Goal: Information Seeking & Learning: Learn about a topic

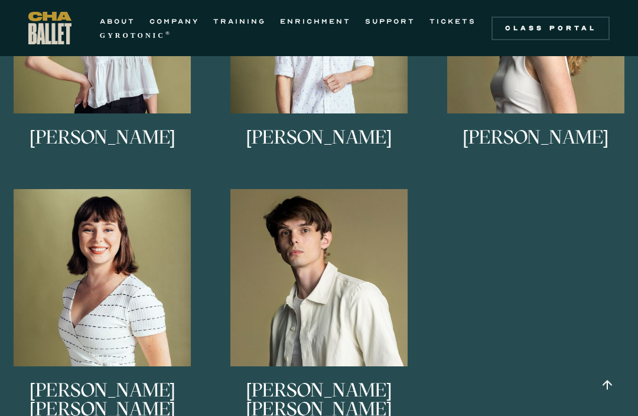
scroll to position [1142, 0]
click at [343, 393] on h3 "[PERSON_NAME] [PERSON_NAME]" at bounding box center [319, 401] width 205 height 39
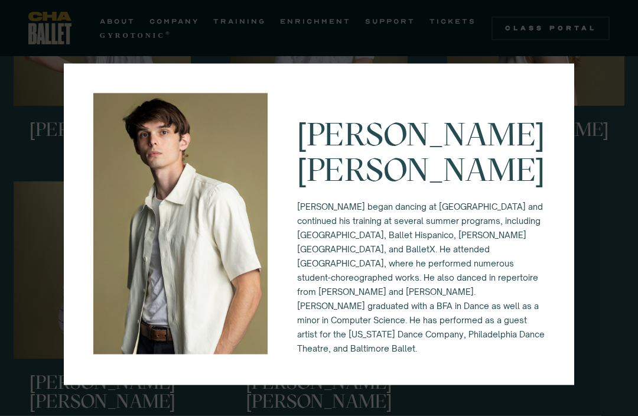
scroll to position [1150, 0]
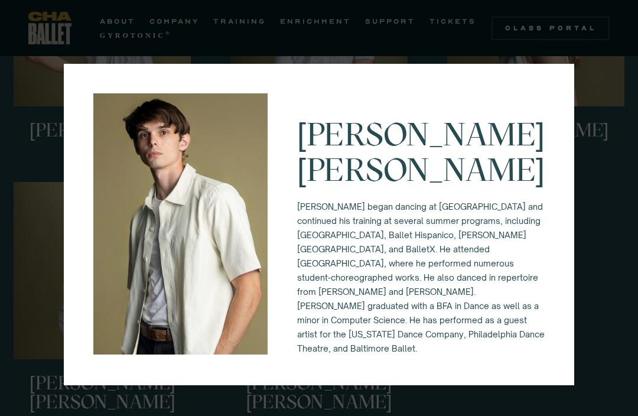
click at [615, 210] on div "[PERSON_NAME] [PERSON_NAME] began dancing at [GEOGRAPHIC_DATA] and continued hi…" at bounding box center [319, 208] width 638 height 416
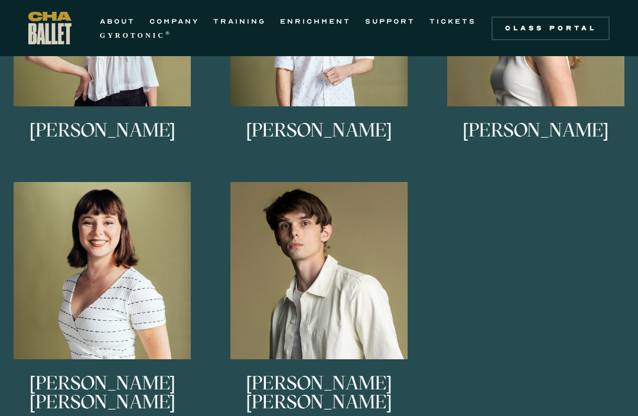
click at [0, 0] on img at bounding box center [0, 0] width 0 height 0
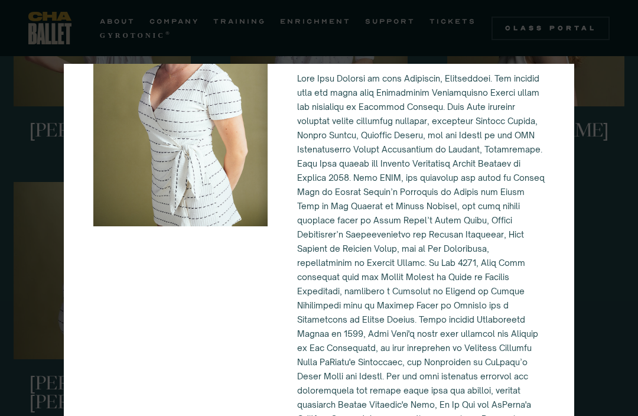
scroll to position [111, 0]
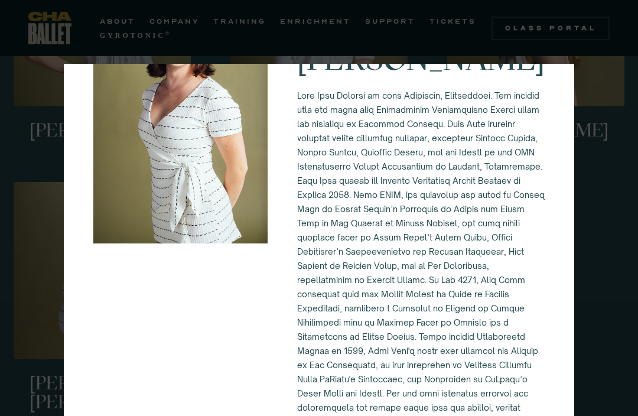
click at [615, 318] on div "[PERSON_NAME] [PERSON_NAME]" at bounding box center [319, 208] width 638 height 416
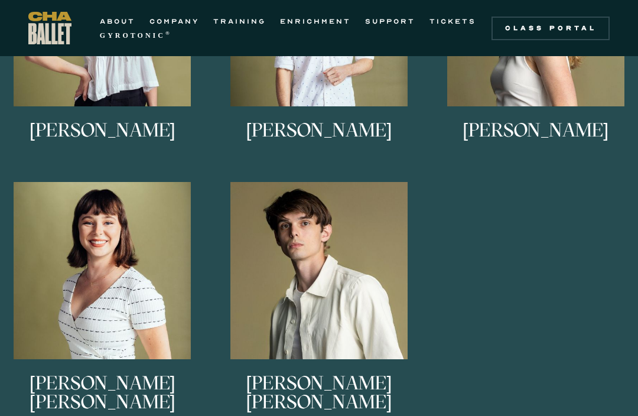
click at [0, 0] on img at bounding box center [0, 0] width 0 height 0
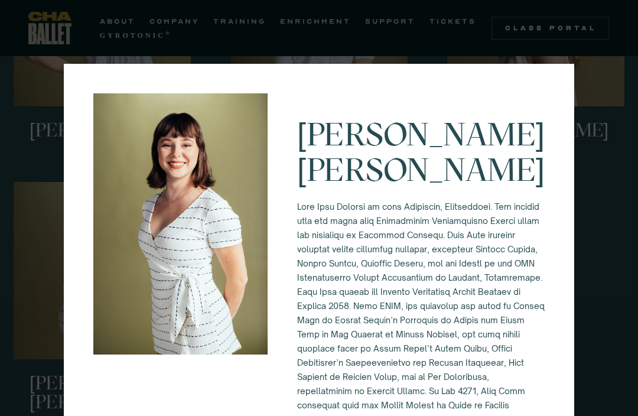
scroll to position [0, 0]
click at [599, 182] on div "[PERSON_NAME] [PERSON_NAME]" at bounding box center [319, 208] width 638 height 416
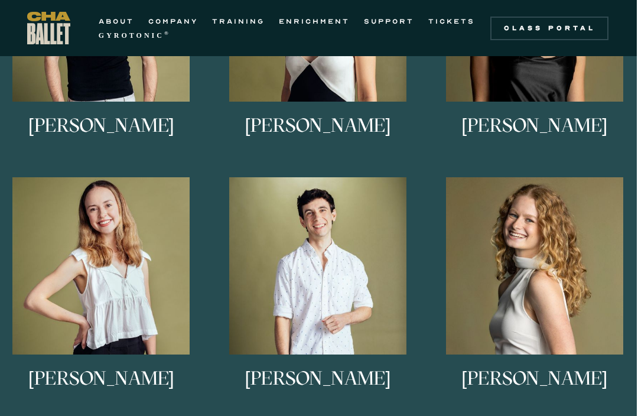
scroll to position [899, 1]
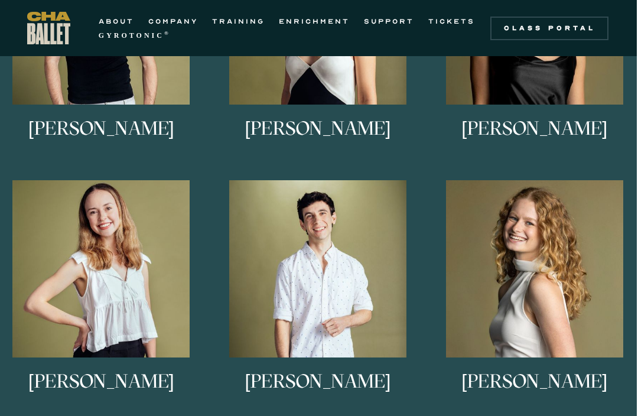
click at [536, 212] on link "[PERSON_NAME] [PERSON_NAME] is from [GEOGRAPHIC_DATA], [US_STATE]. She studied …" at bounding box center [534, 297] width 205 height 235
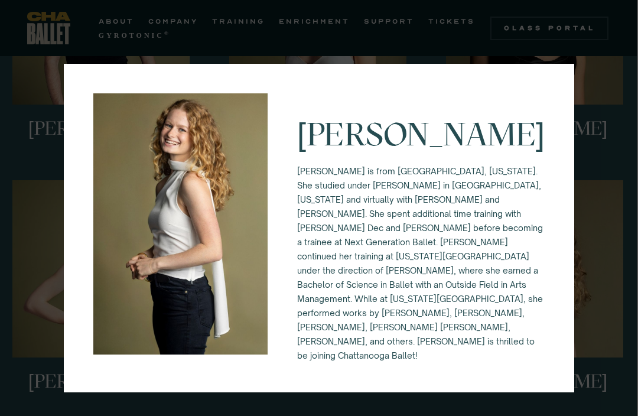
click at [607, 184] on div "[PERSON_NAME] [PERSON_NAME] is from [GEOGRAPHIC_DATA], [US_STATE]. She studied …" at bounding box center [319, 208] width 638 height 416
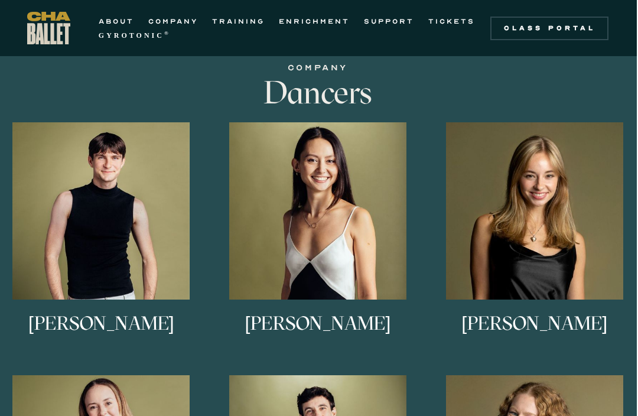
scroll to position [704, 1]
click at [557, 145] on link "[PERSON_NAME] [PERSON_NAME] is originally from northern [US_STATE], and began h…" at bounding box center [534, 239] width 205 height 235
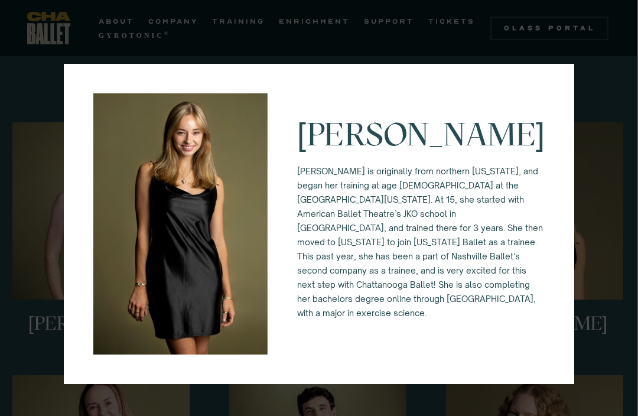
click at [612, 132] on div "[PERSON_NAME] [PERSON_NAME] is originally from northern [US_STATE], and began h…" at bounding box center [319, 208] width 638 height 416
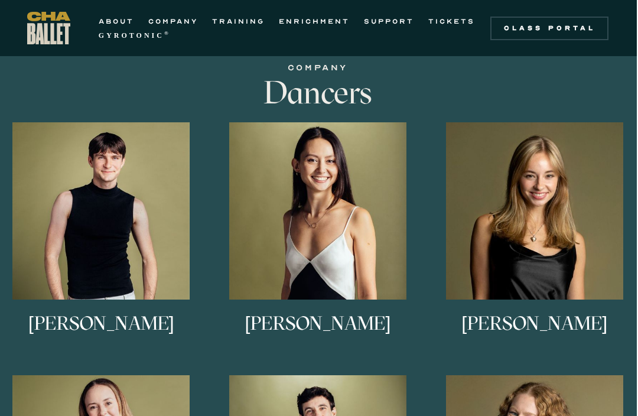
click at [0, 0] on img at bounding box center [0, 0] width 0 height 0
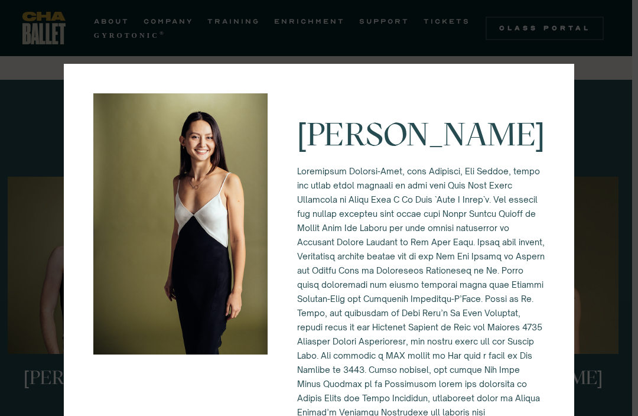
scroll to position [0, 0]
click at [607, 208] on div "[PERSON_NAME]" at bounding box center [319, 208] width 638 height 416
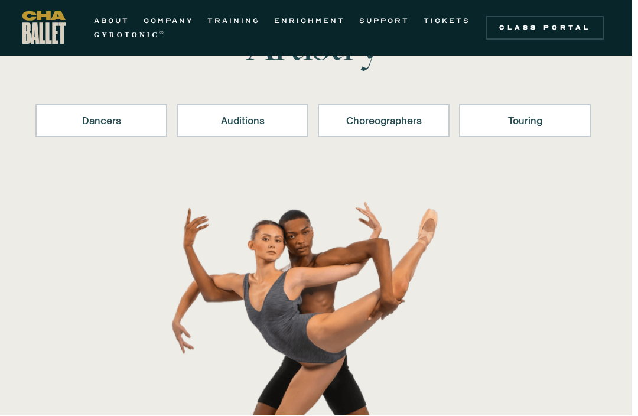
scroll to position [137, 6]
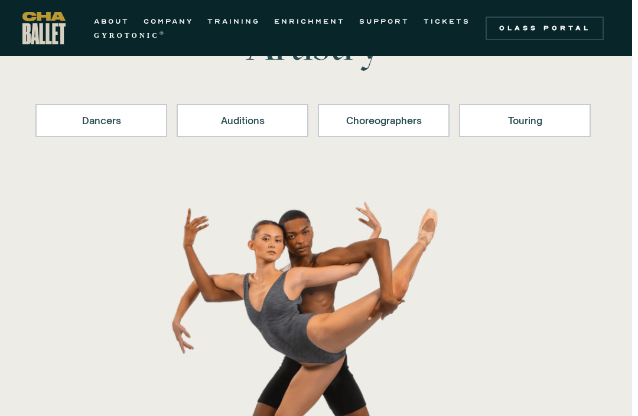
click at [268, 122] on div "Auditions" at bounding box center [242, 121] width 101 height 14
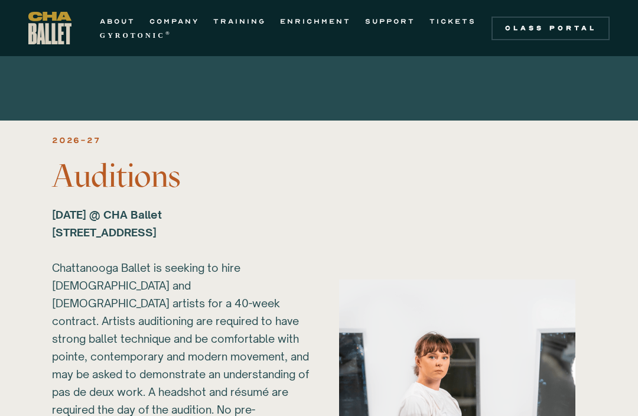
scroll to position [1524, 0]
